Goal: Check status: Check status

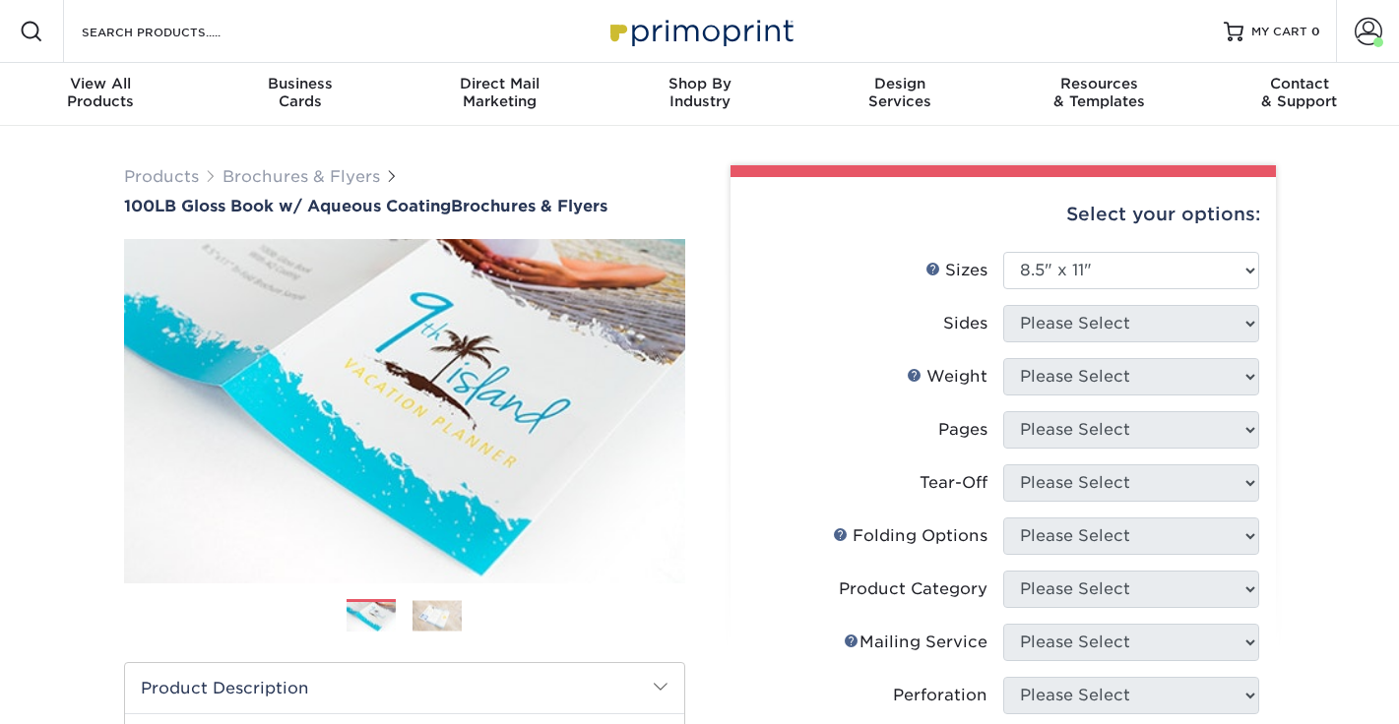
select select "8.50x11.00"
click at [1367, 18] on span at bounding box center [1368, 32] width 28 height 28
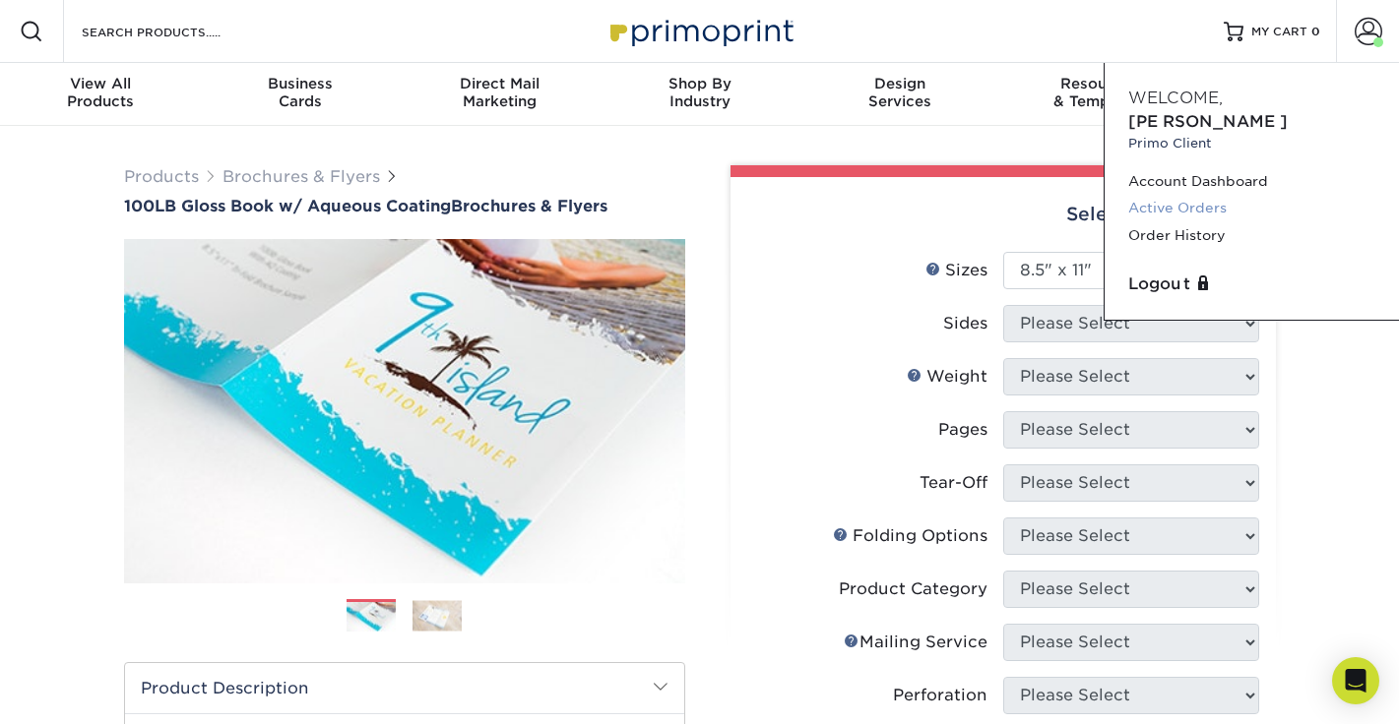
click at [1185, 195] on link "Active Orders" at bounding box center [1251, 208] width 247 height 27
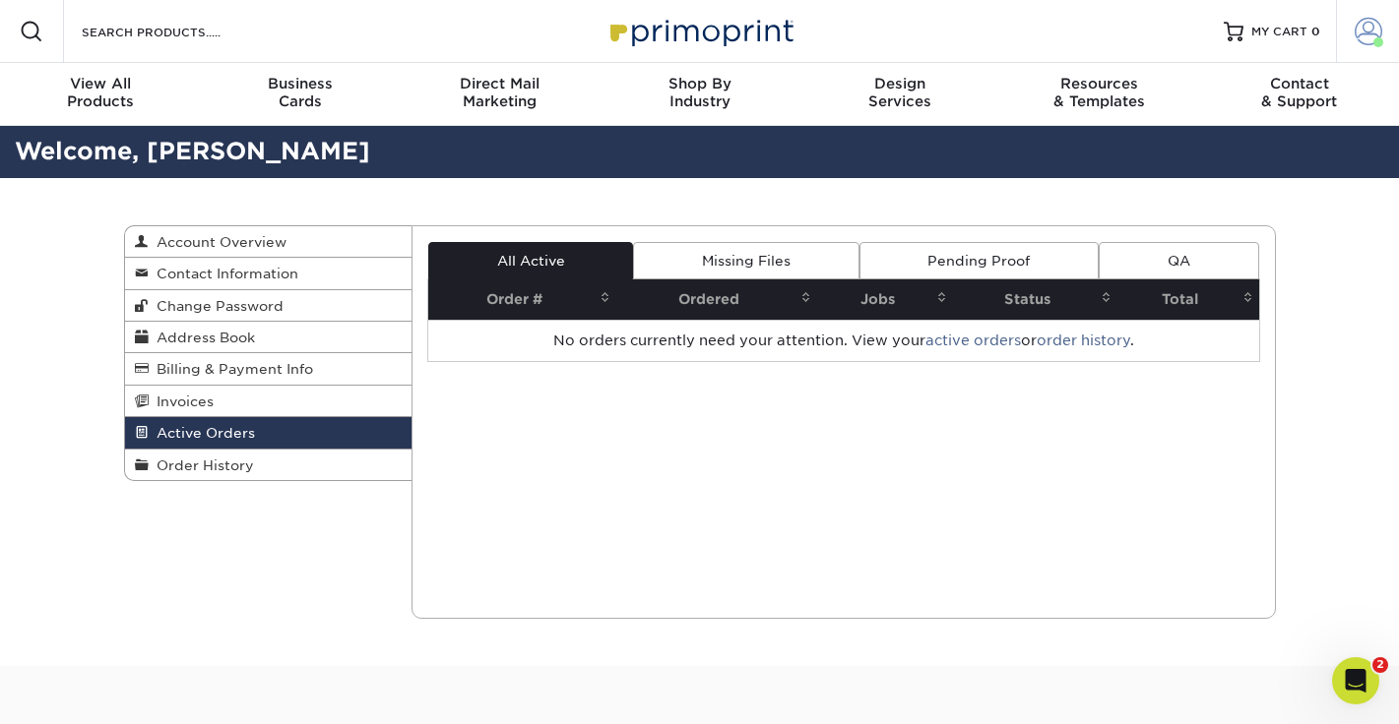
click at [1371, 27] on span at bounding box center [1368, 32] width 28 height 28
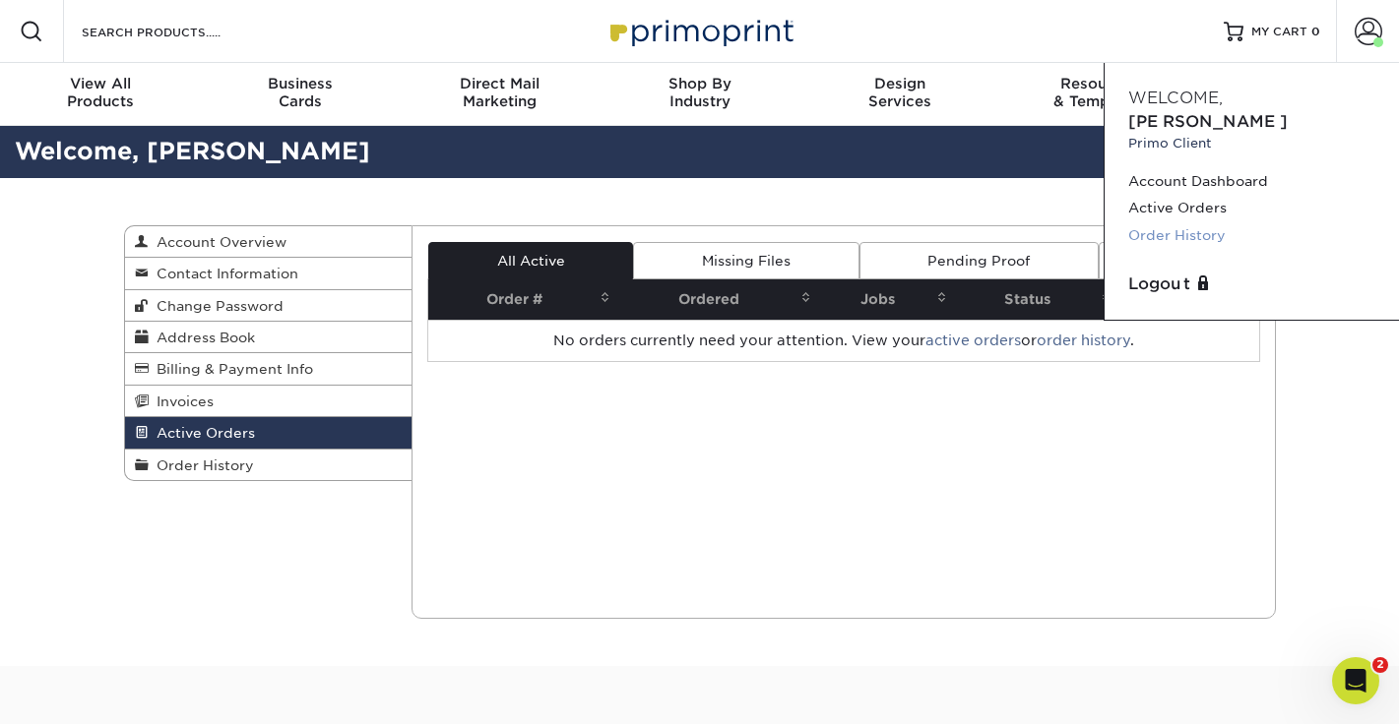
click at [1178, 222] on link "Order History" at bounding box center [1251, 235] width 247 height 27
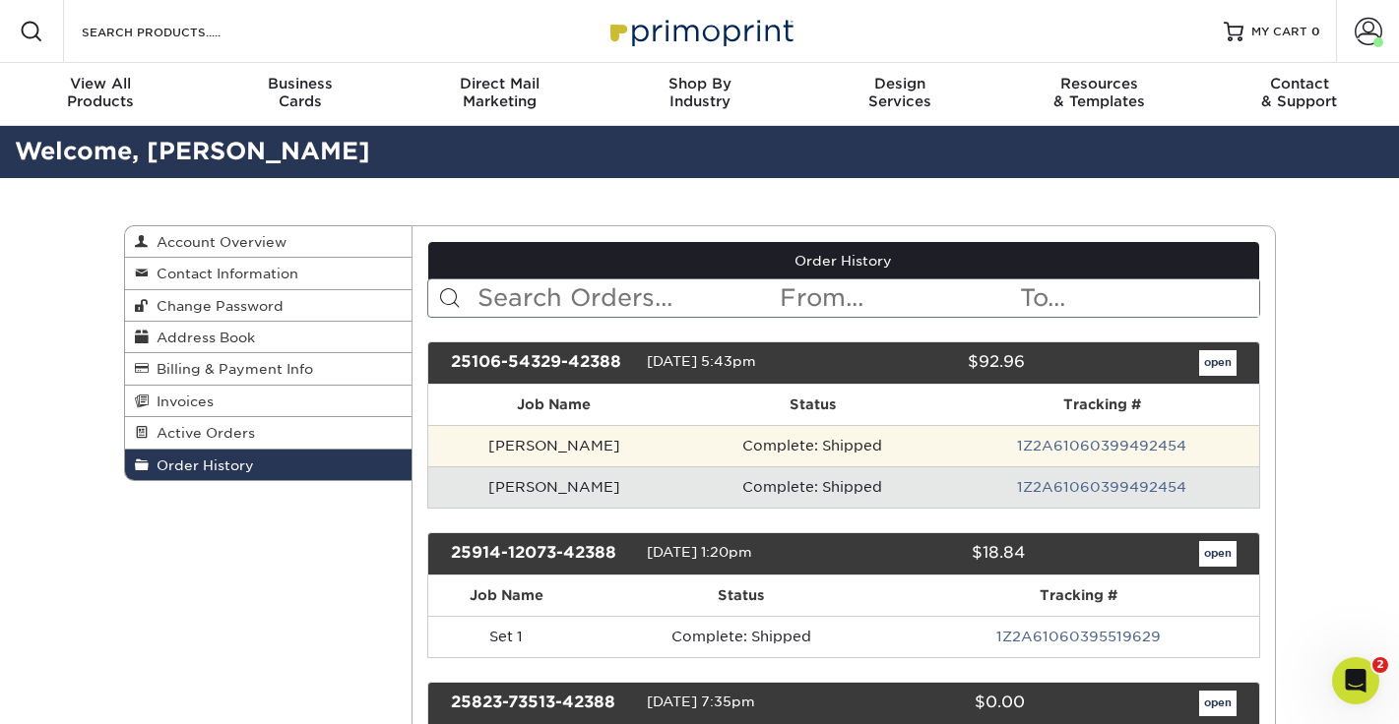
scroll to position [98, 0]
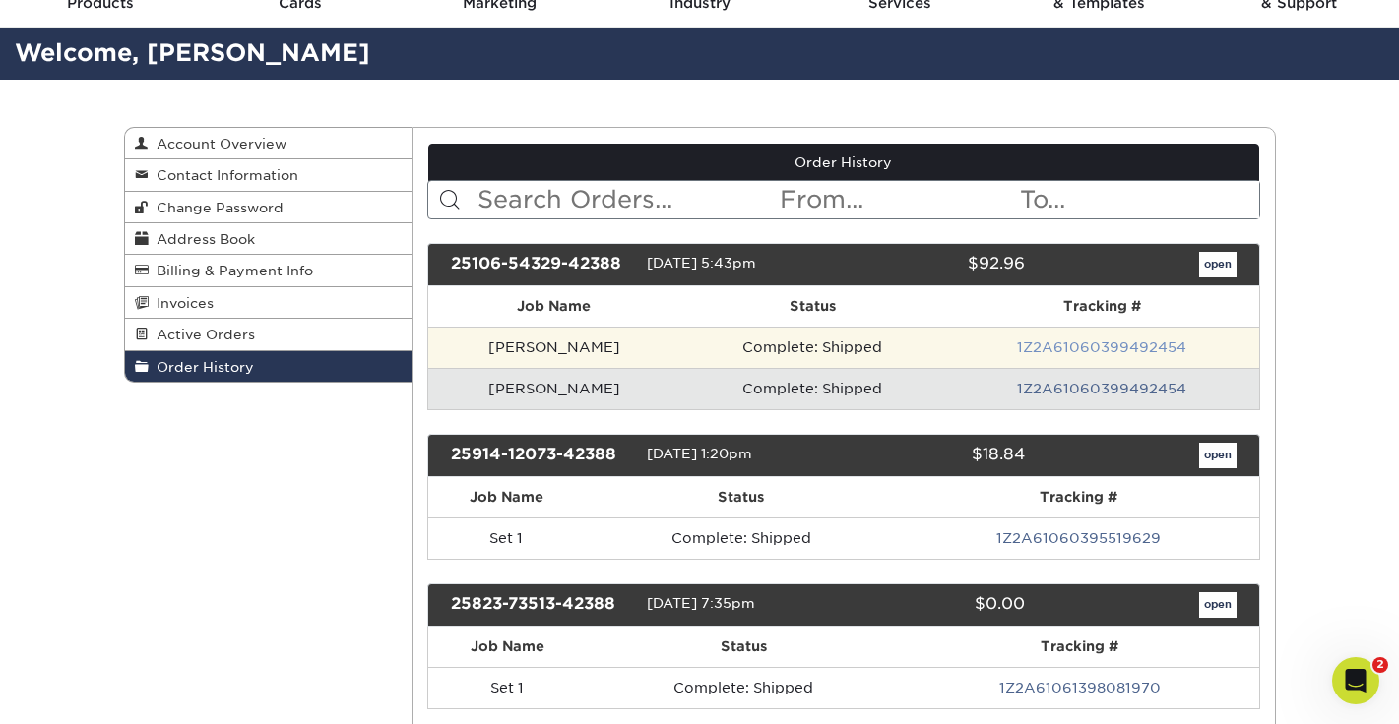
click at [1093, 349] on link "1Z2A61060399492454" at bounding box center [1101, 348] width 169 height 16
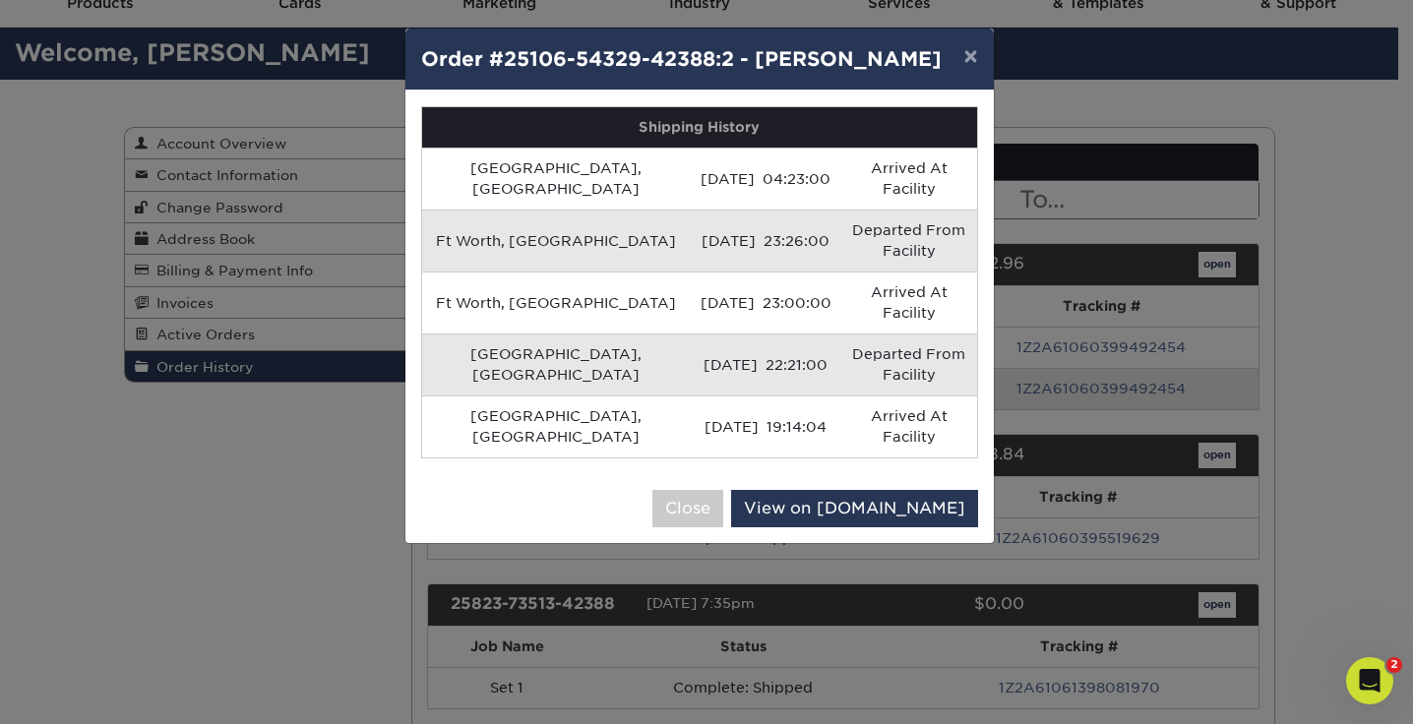
click at [1099, 345] on div "× Order #25106-54329-42388:2 - Laura Cleveland Shipping History Baytown, US 10/…" at bounding box center [706, 362] width 1413 height 724
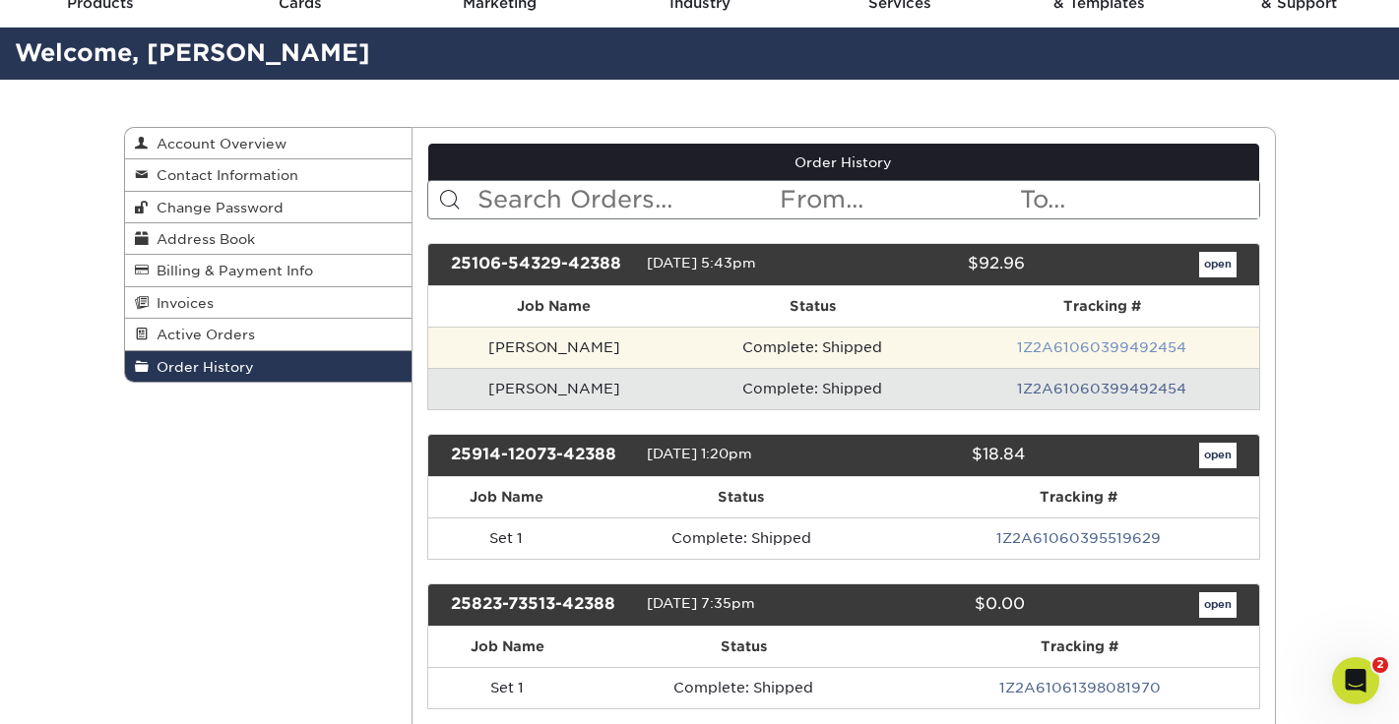
click at [1077, 340] on link "1Z2A61060399492454" at bounding box center [1101, 348] width 169 height 16
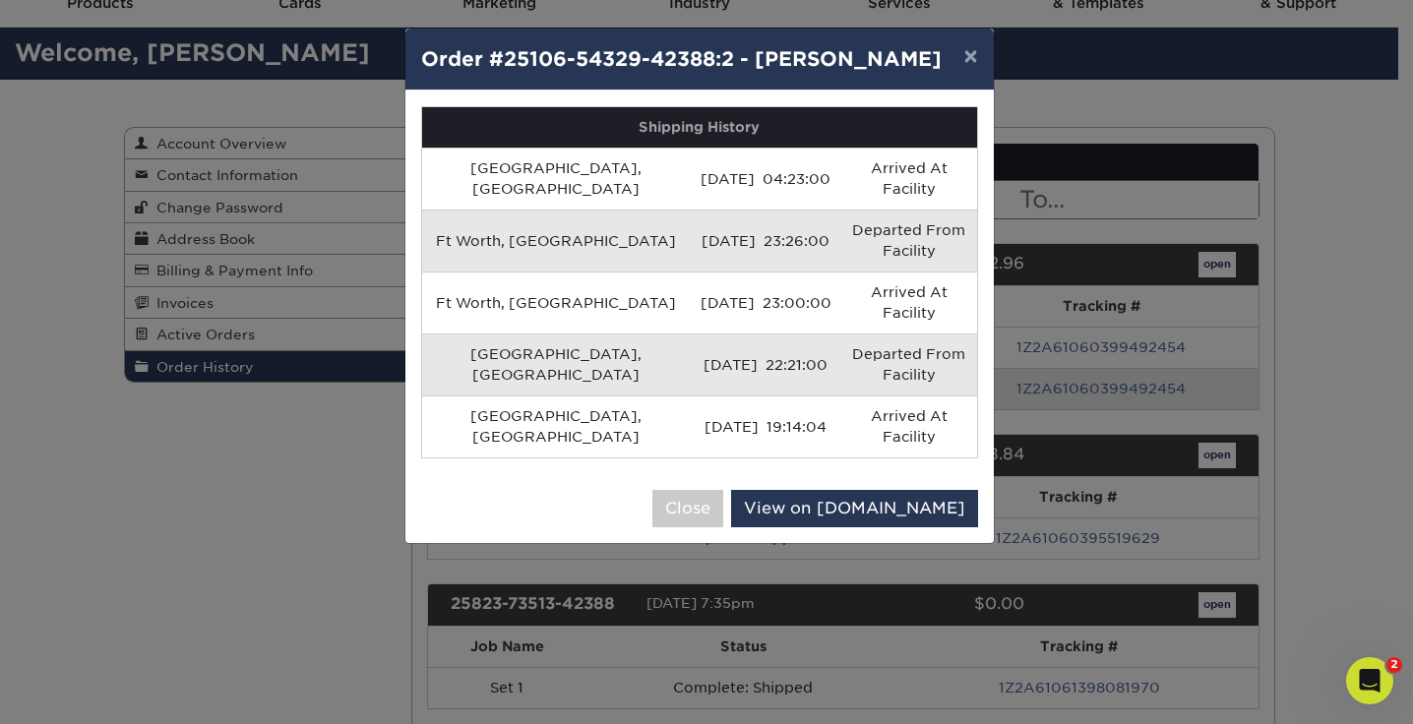
click at [1351, 378] on div "× Order #25106-54329-42388:2 - Laura Cleveland Shipping History Baytown, US 10/…" at bounding box center [706, 362] width 1413 height 724
